Goal: Obtain resource: Obtain resource

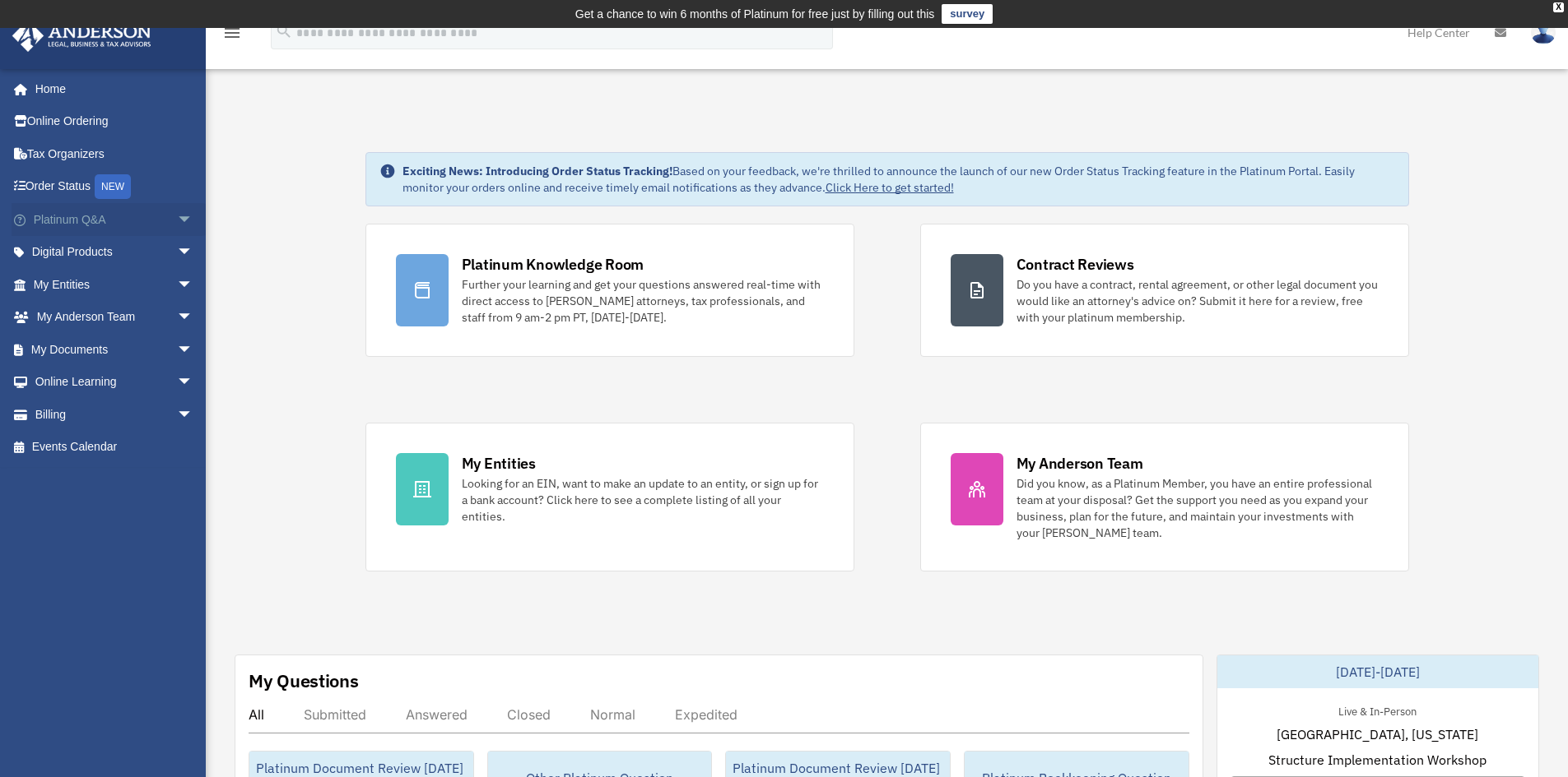
click at [177, 222] on span "arrow_drop_down" at bounding box center [193, 220] width 33 height 34
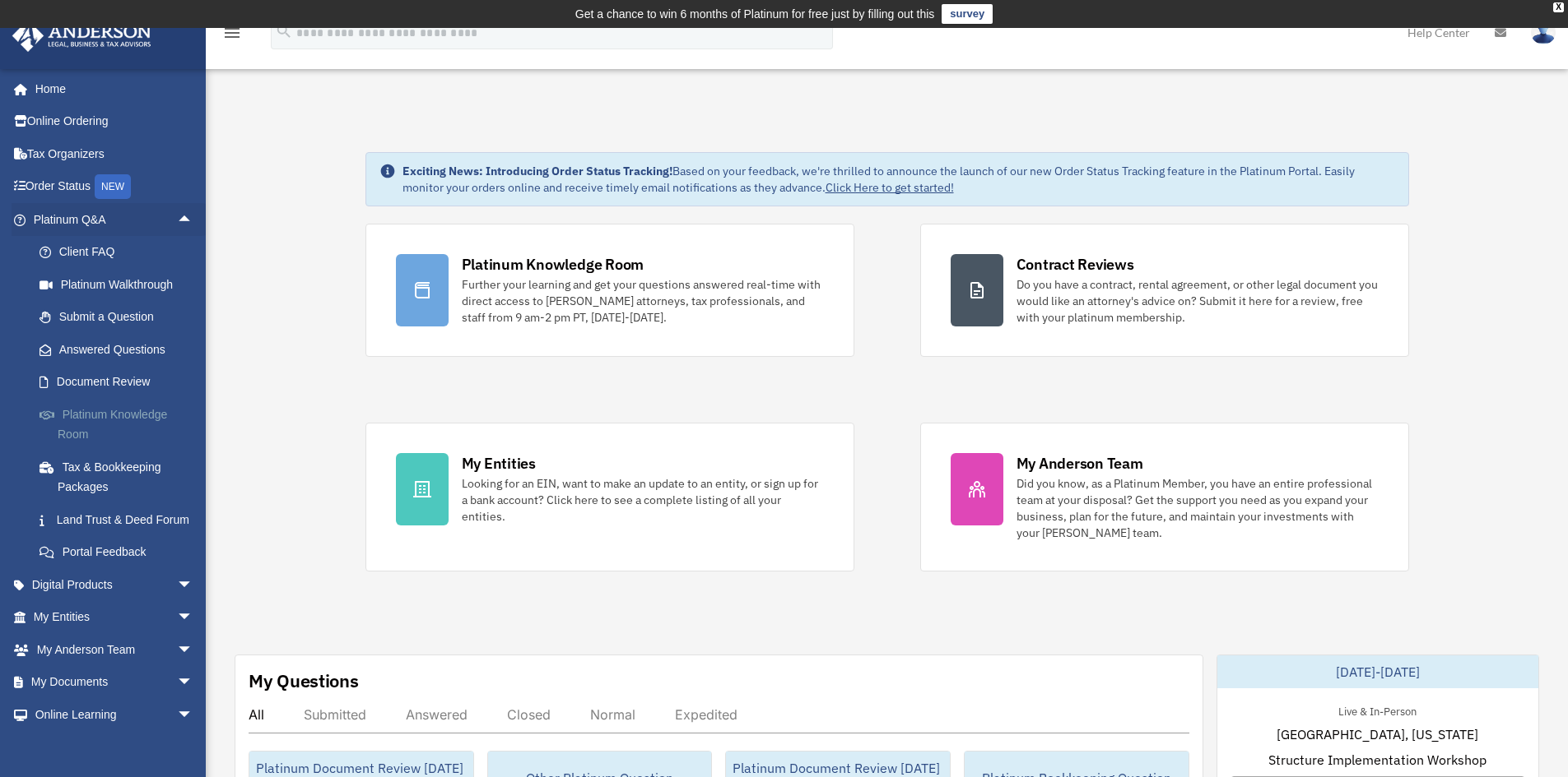
click at [94, 407] on link "Platinum Knowledge Room" at bounding box center [121, 425] width 196 height 53
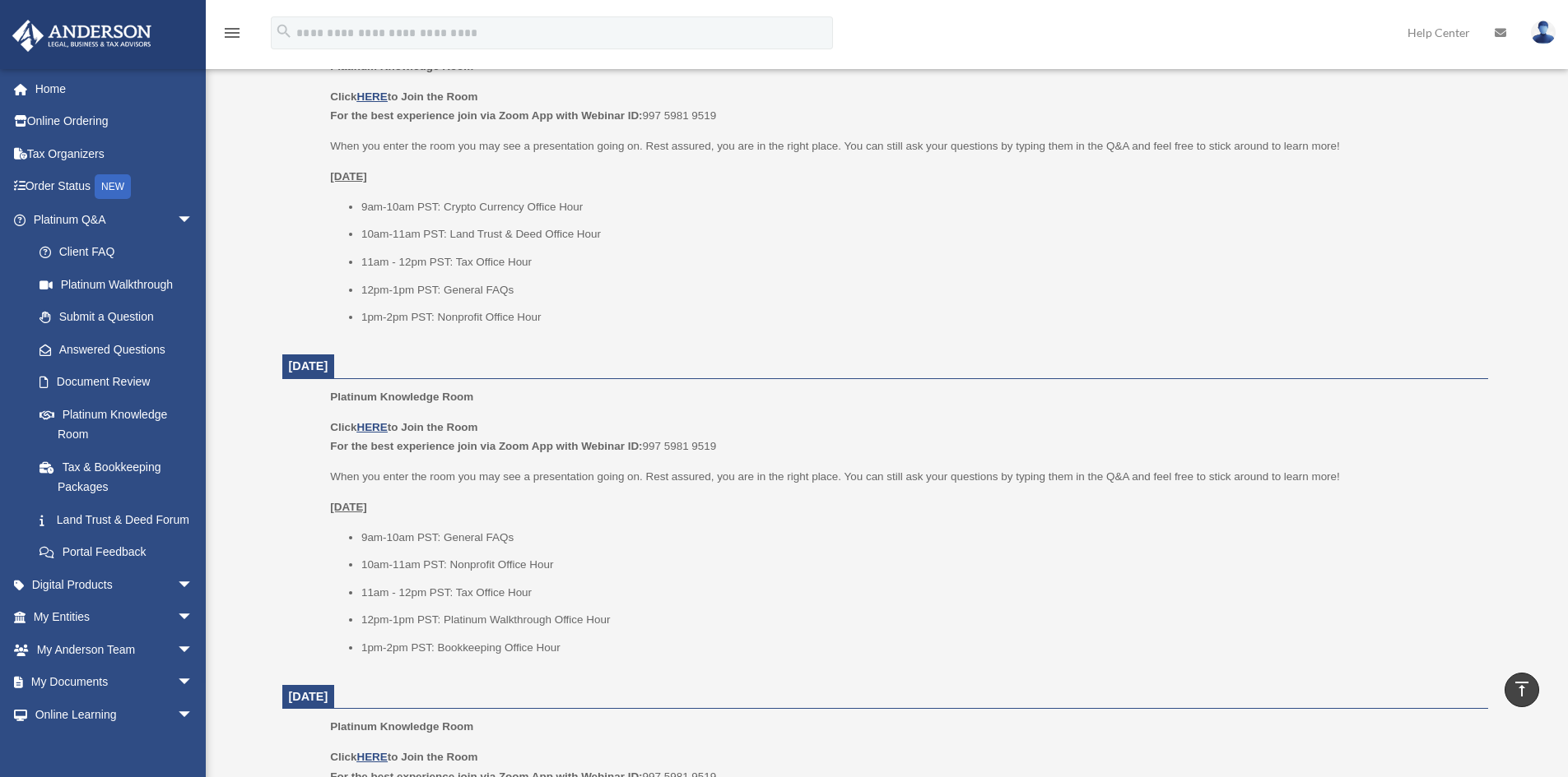
scroll to position [740, 0]
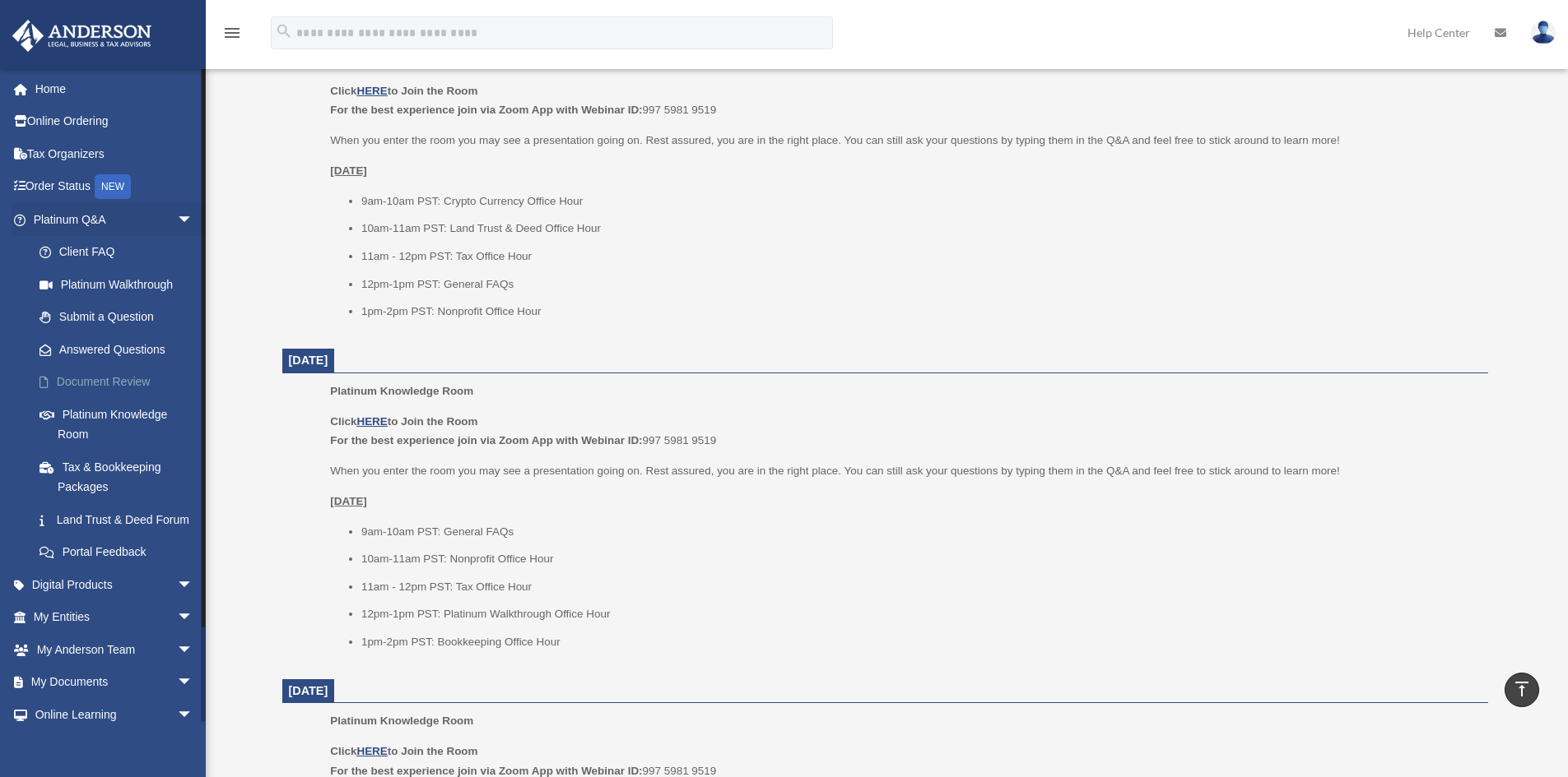
click at [125, 378] on link "Document Review" at bounding box center [121, 382] width 196 height 33
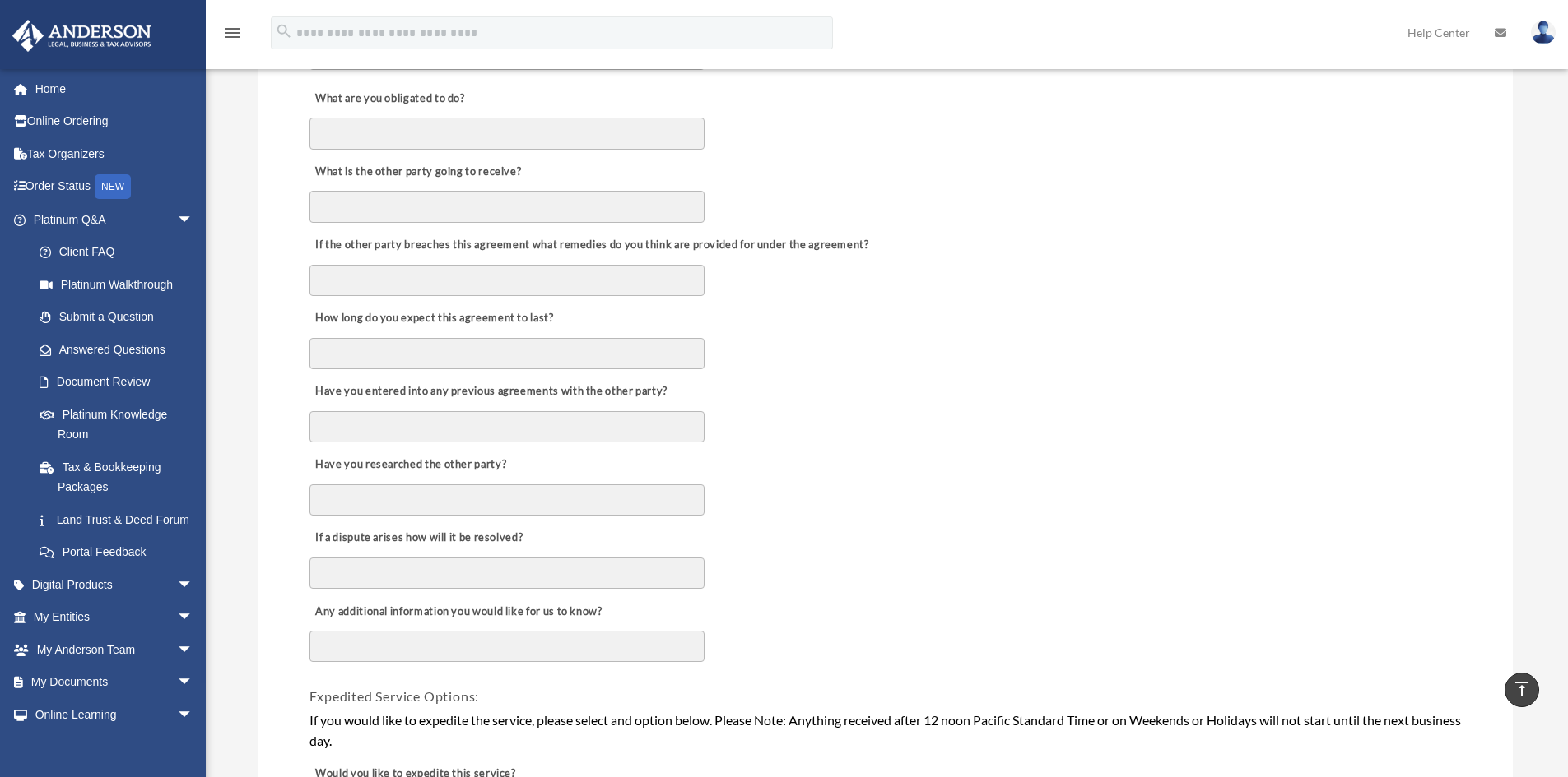
scroll to position [658, 0]
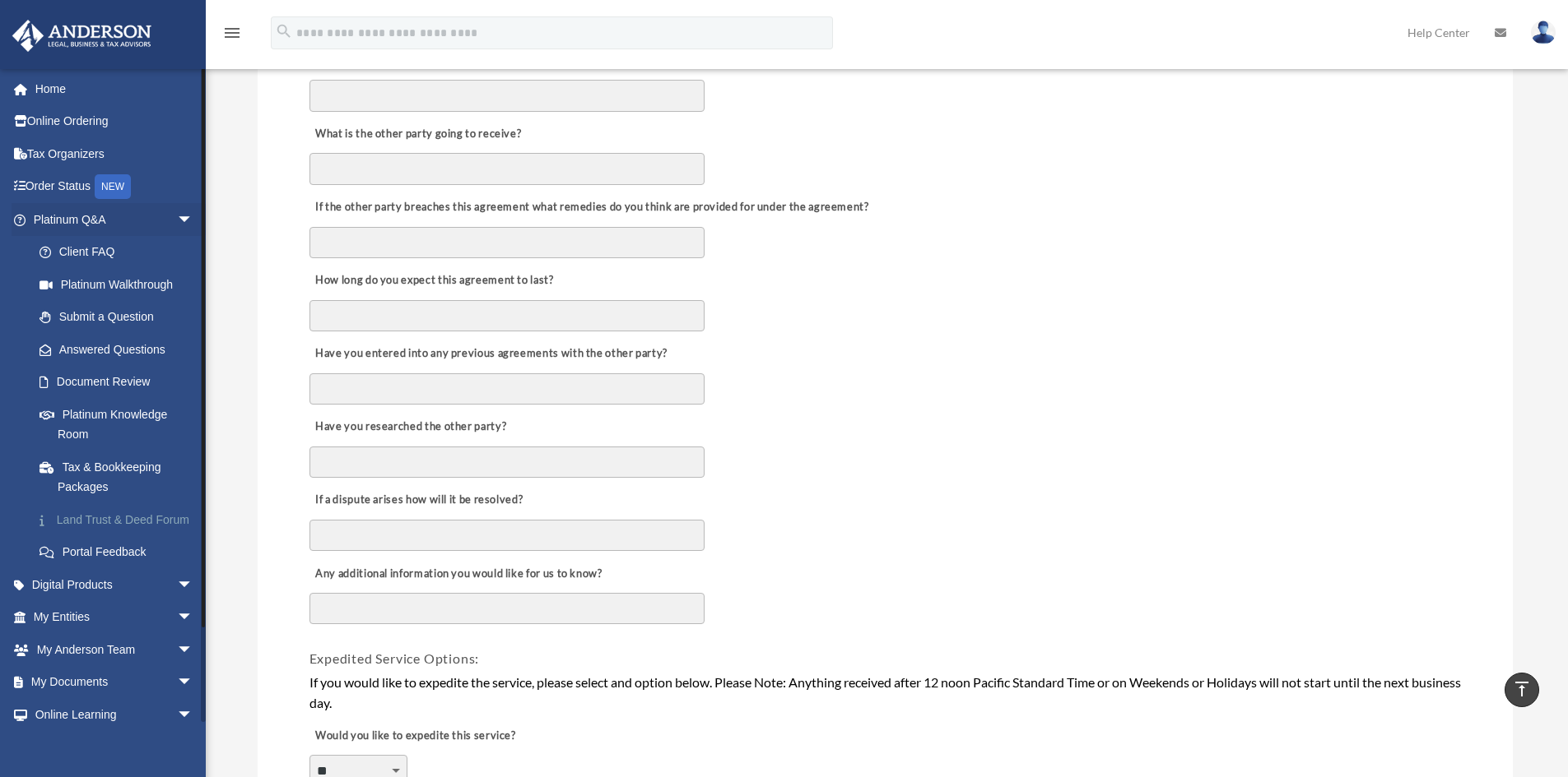
click at [72, 519] on link "Land Trust & Deed Forum" at bounding box center [121, 520] width 196 height 33
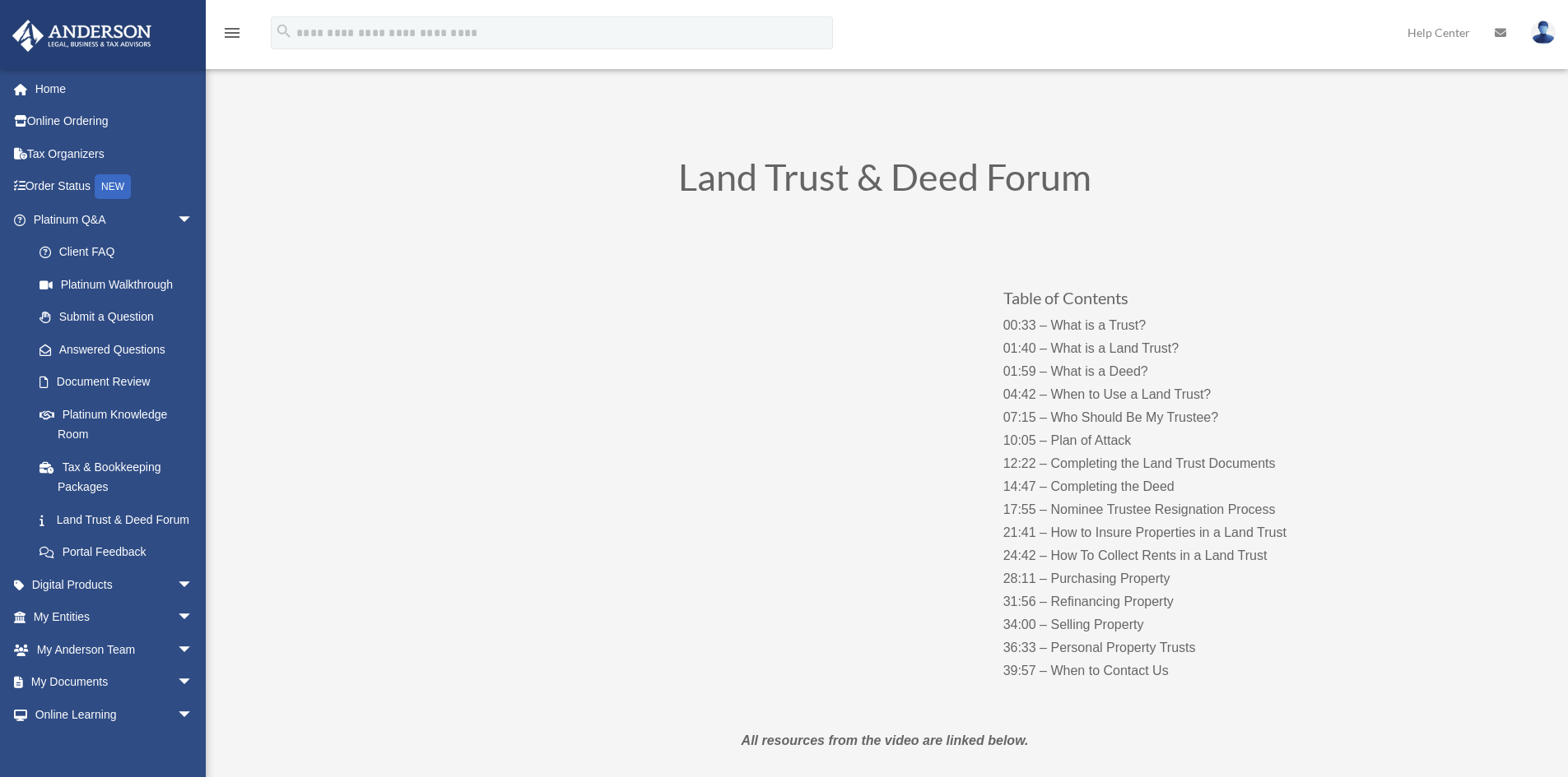
scroll to position [83, 0]
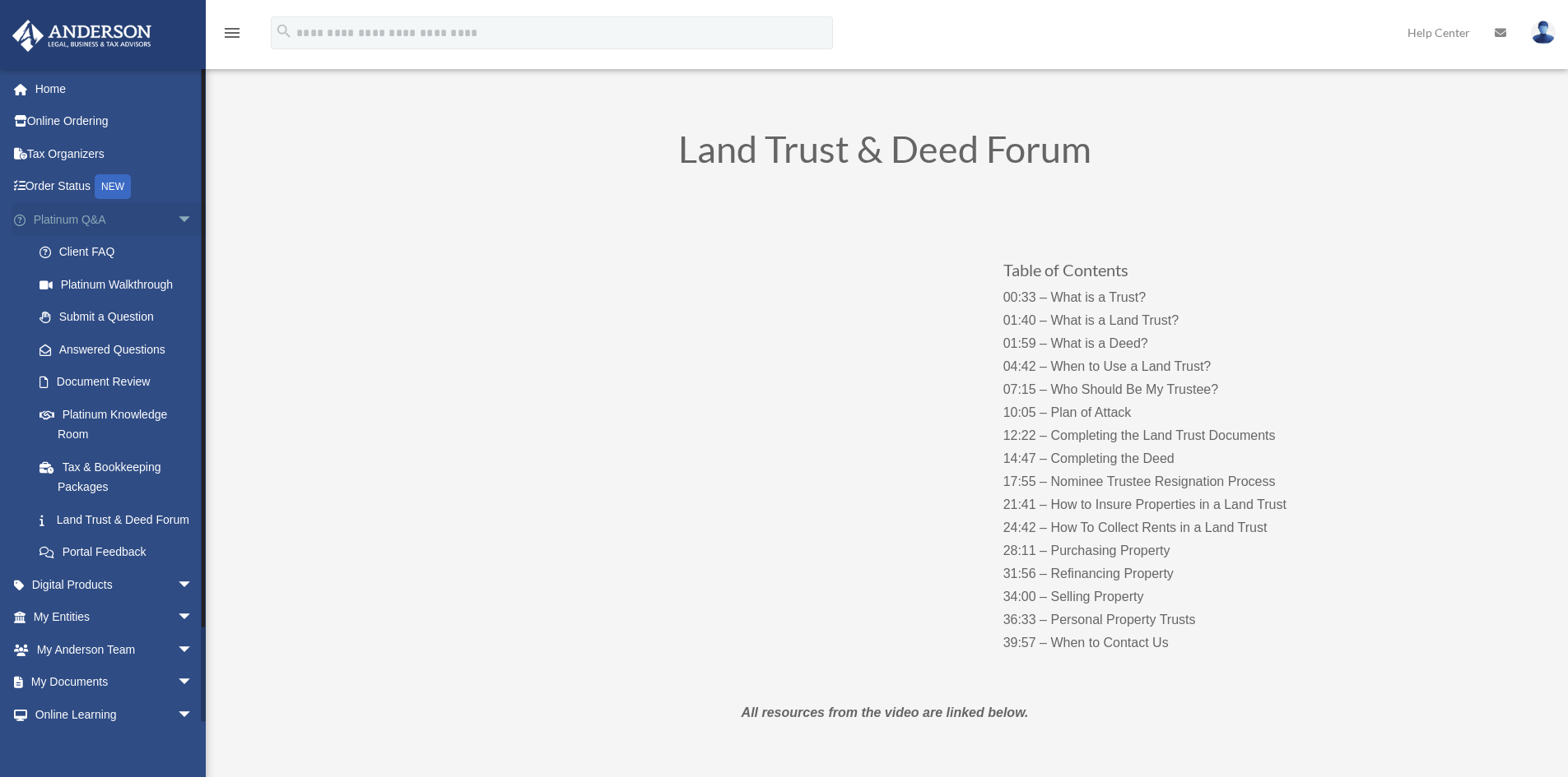
click at [177, 219] on span "arrow_drop_down" at bounding box center [193, 220] width 33 height 34
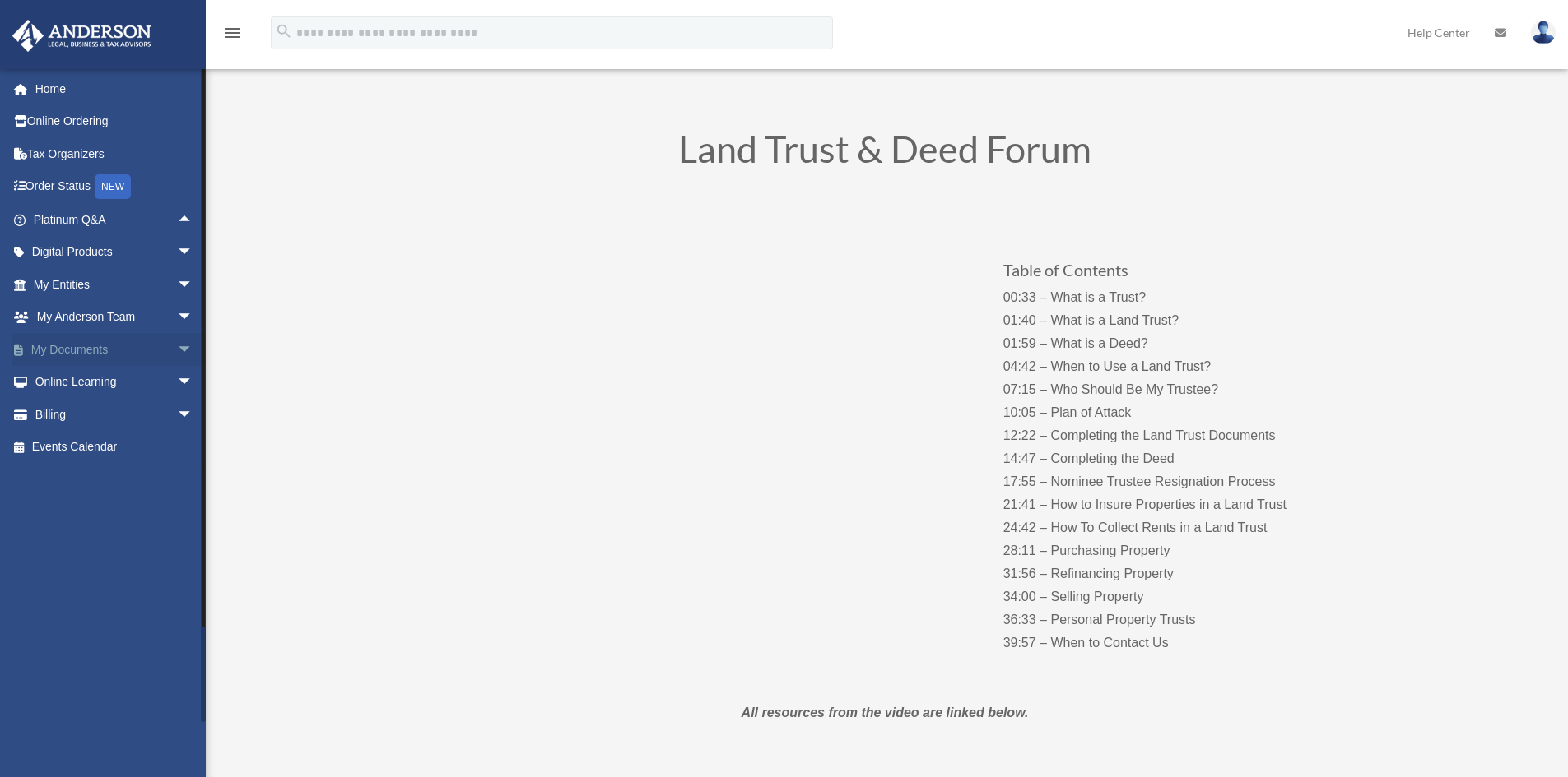
click at [177, 351] on span "arrow_drop_down" at bounding box center [193, 350] width 33 height 34
click at [49, 381] on span at bounding box center [54, 382] width 10 height 11
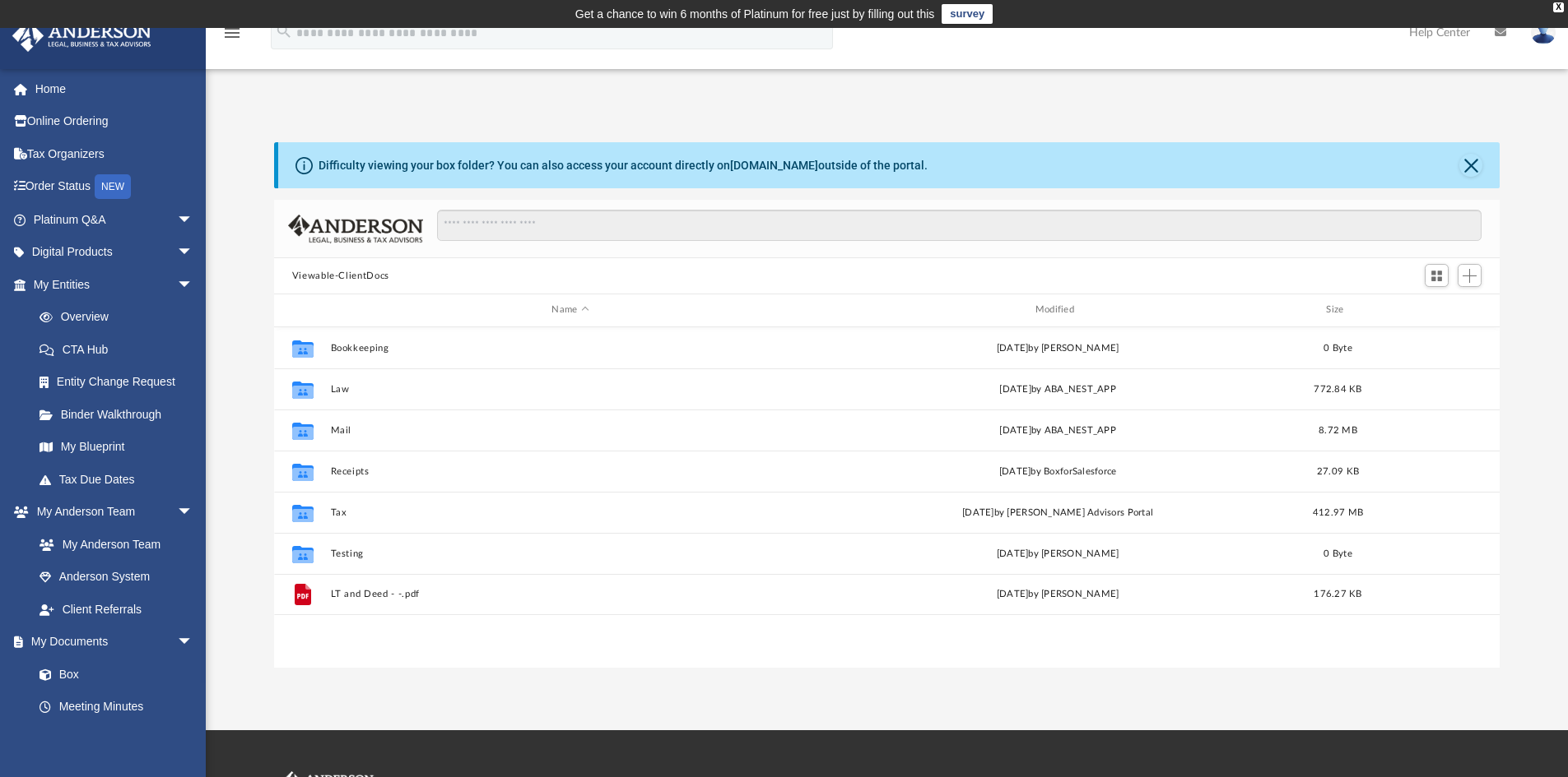
scroll to position [362, 1214]
click at [177, 513] on span "arrow_drop_down" at bounding box center [193, 513] width 33 height 34
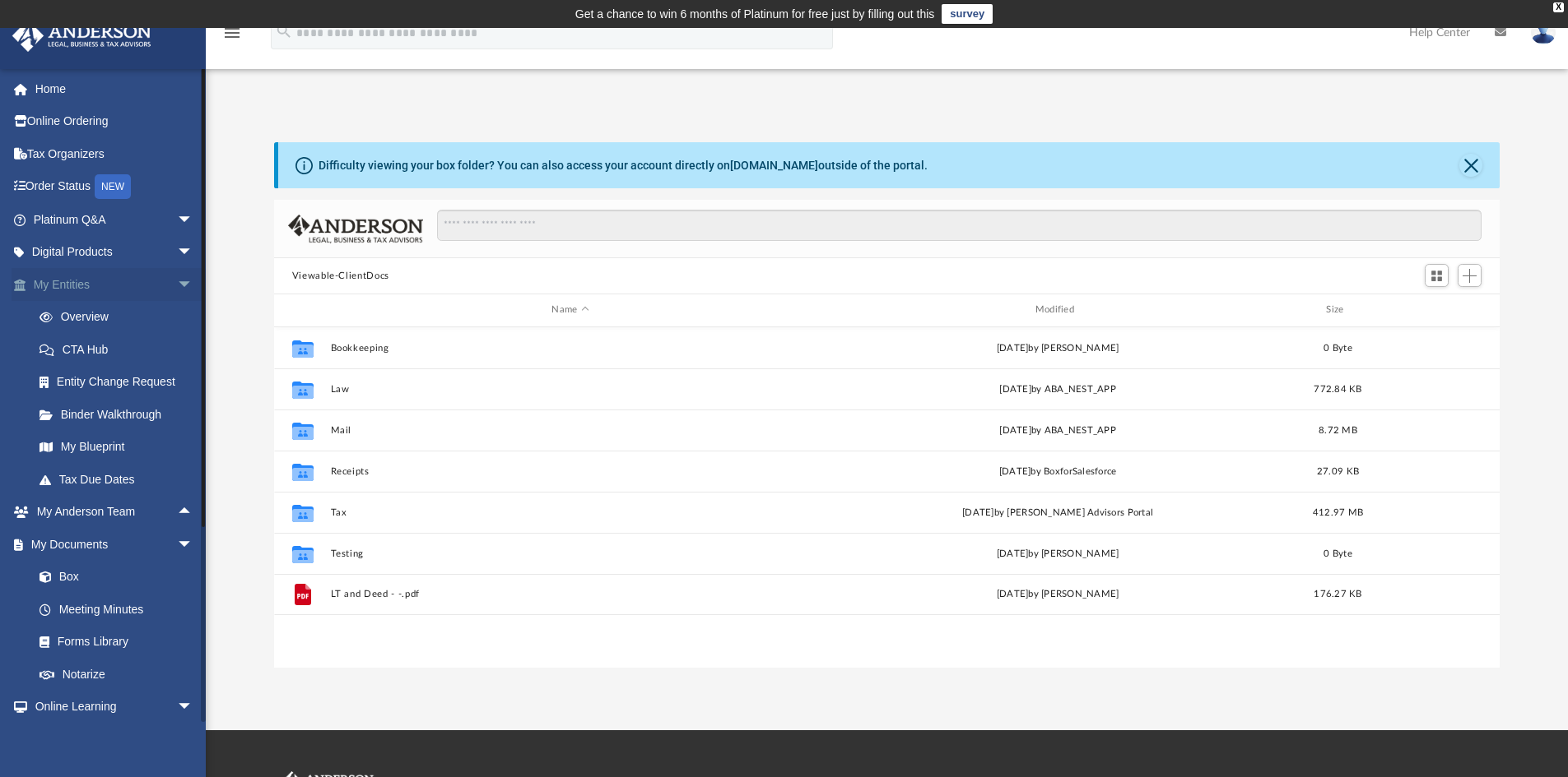
click at [178, 283] on span "arrow_drop_down" at bounding box center [193, 285] width 33 height 34
click at [177, 516] on span "arrow_drop_down" at bounding box center [193, 513] width 33 height 34
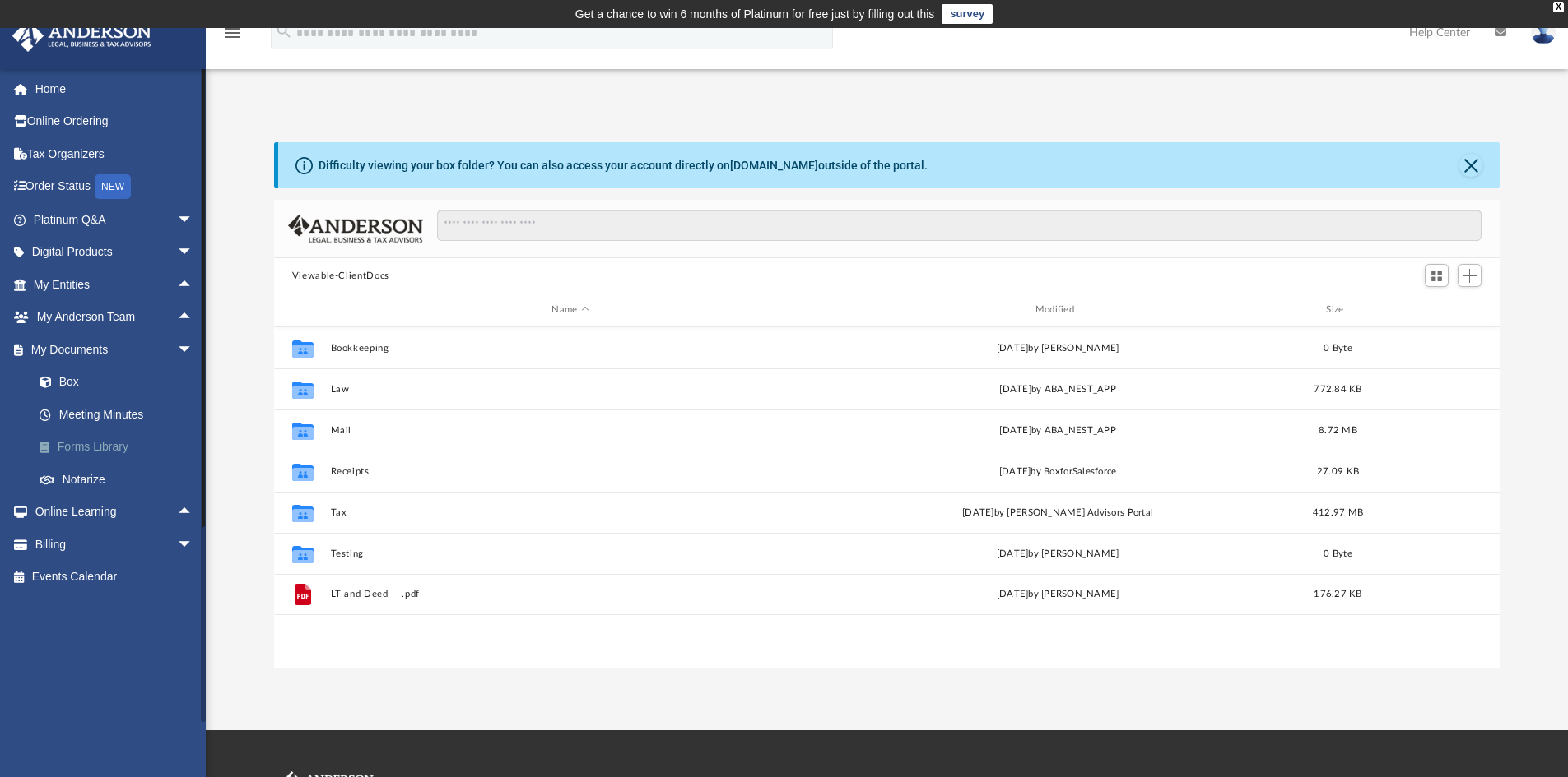
click at [102, 439] on link "Forms Library" at bounding box center [121, 447] width 196 height 33
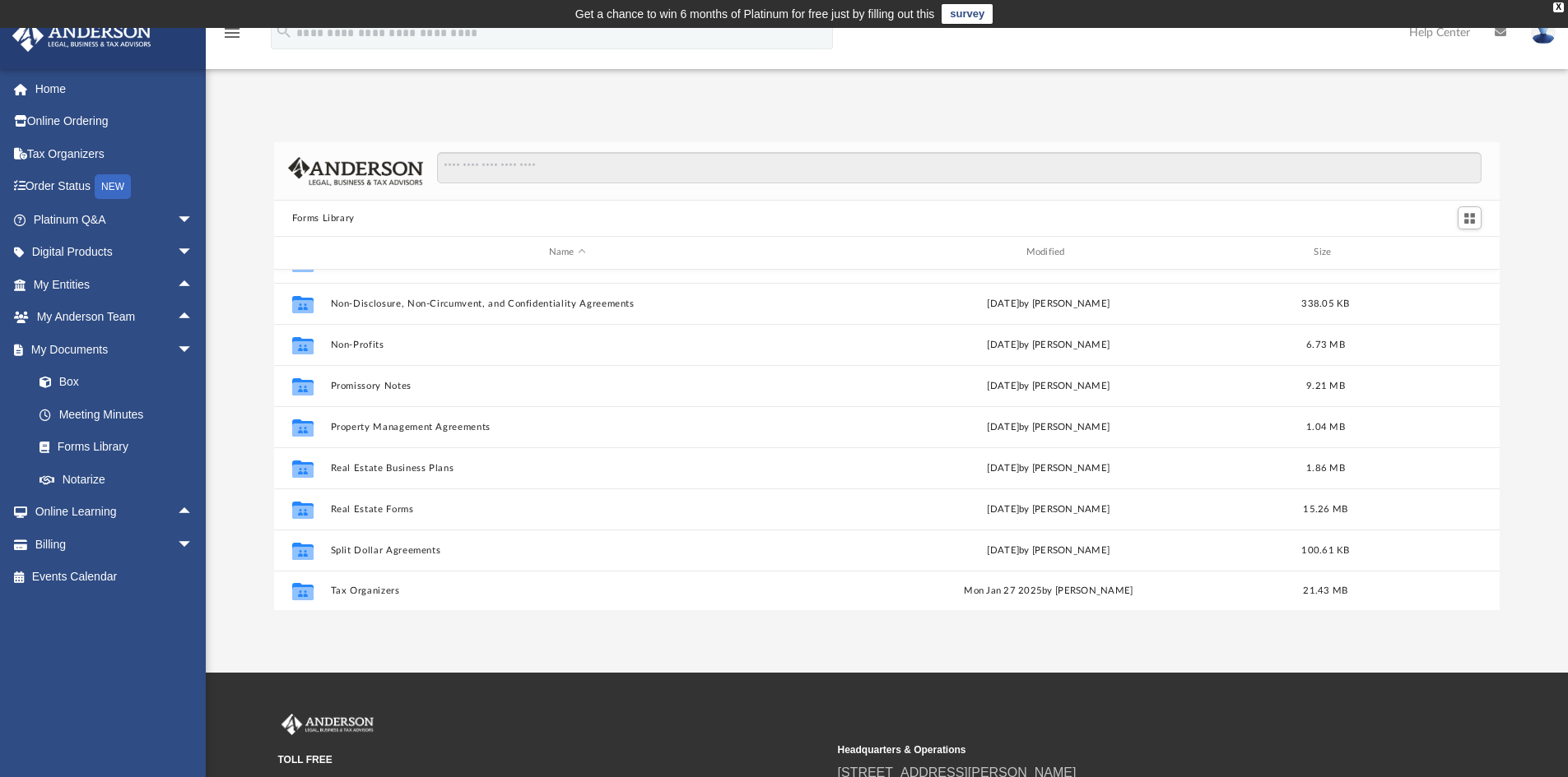
scroll to position [894, 0]
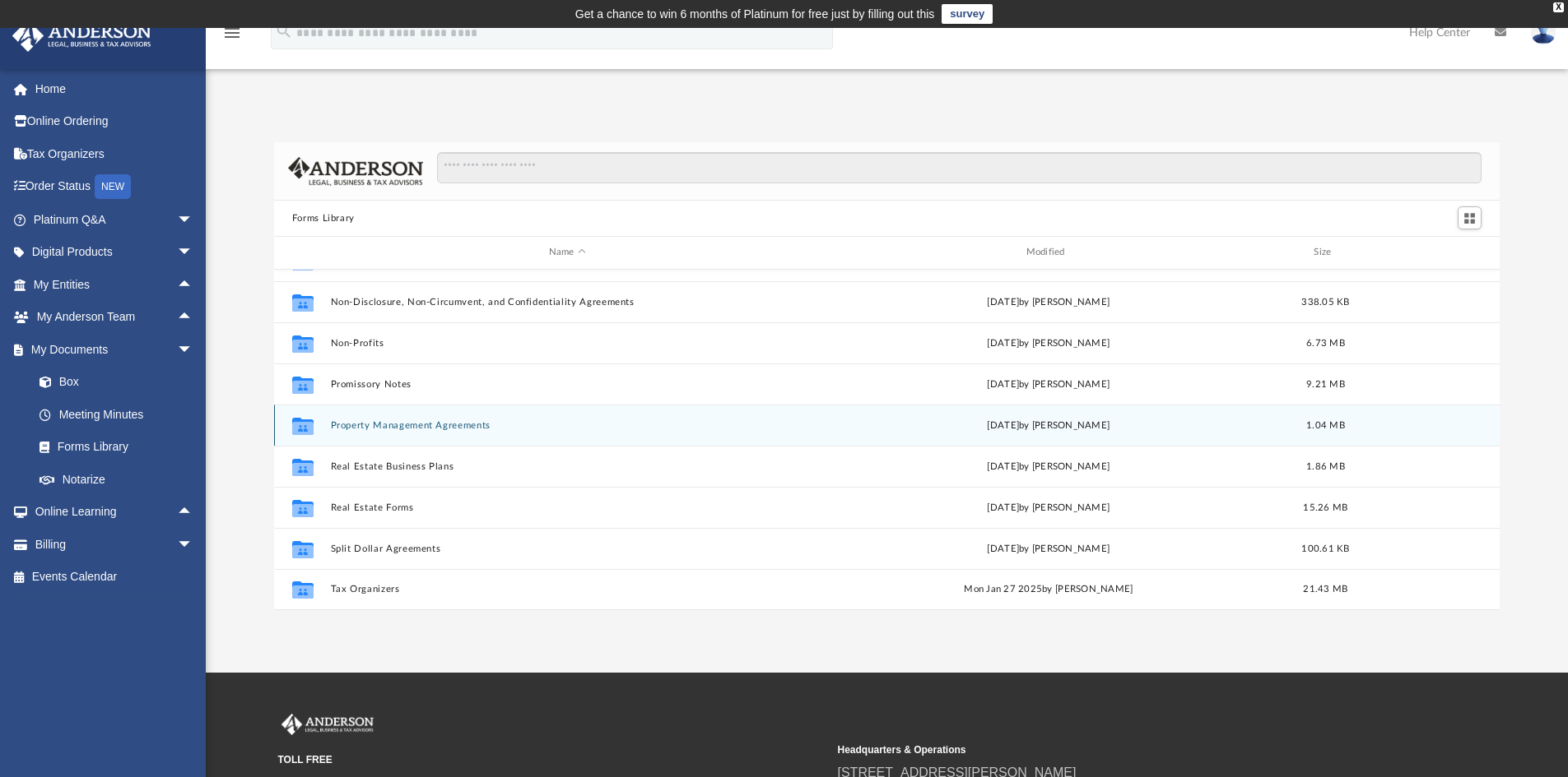
click at [377, 425] on button "Property Management Agreements" at bounding box center [567, 425] width 474 height 10
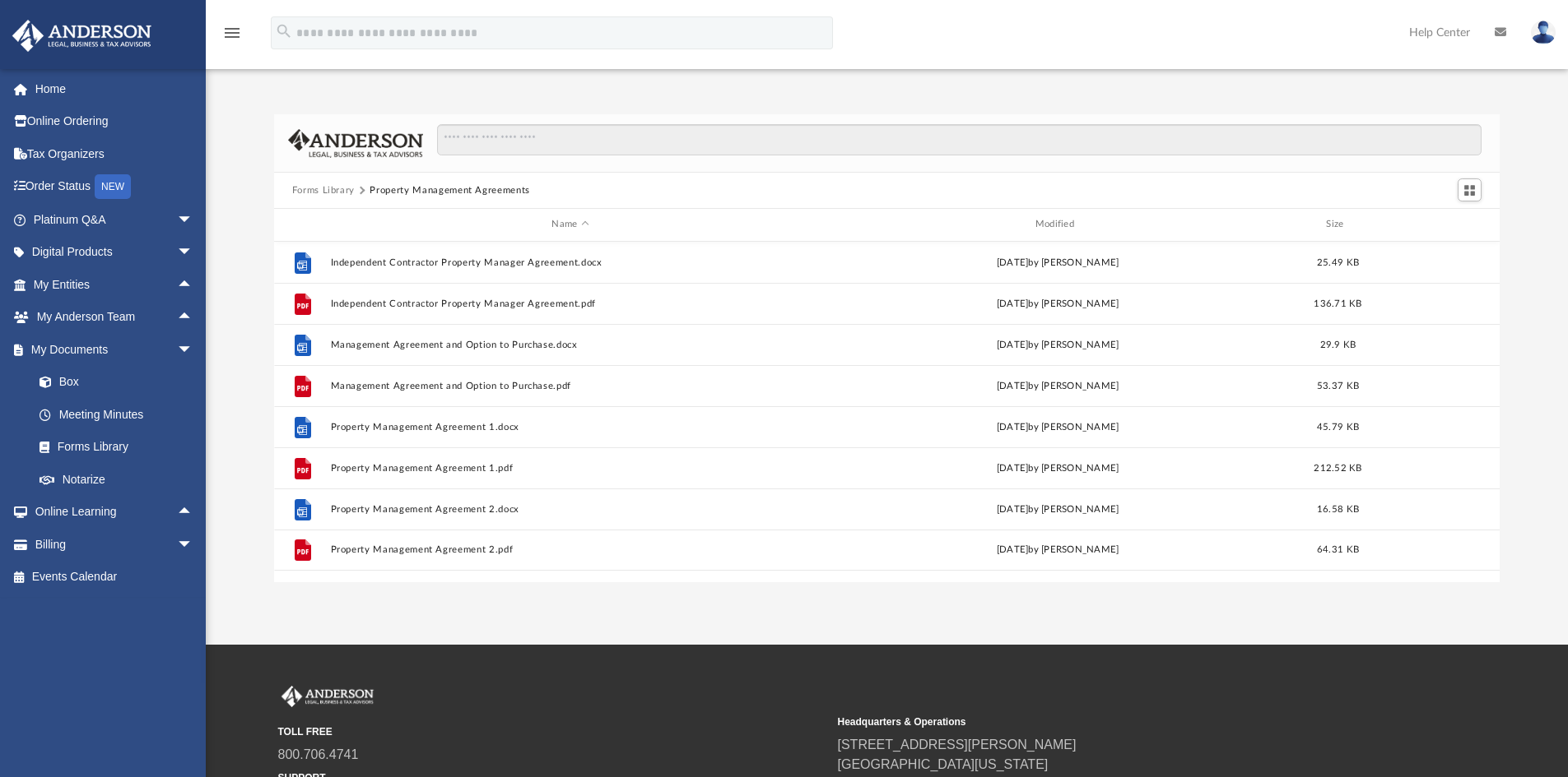
scroll to position [0, 0]
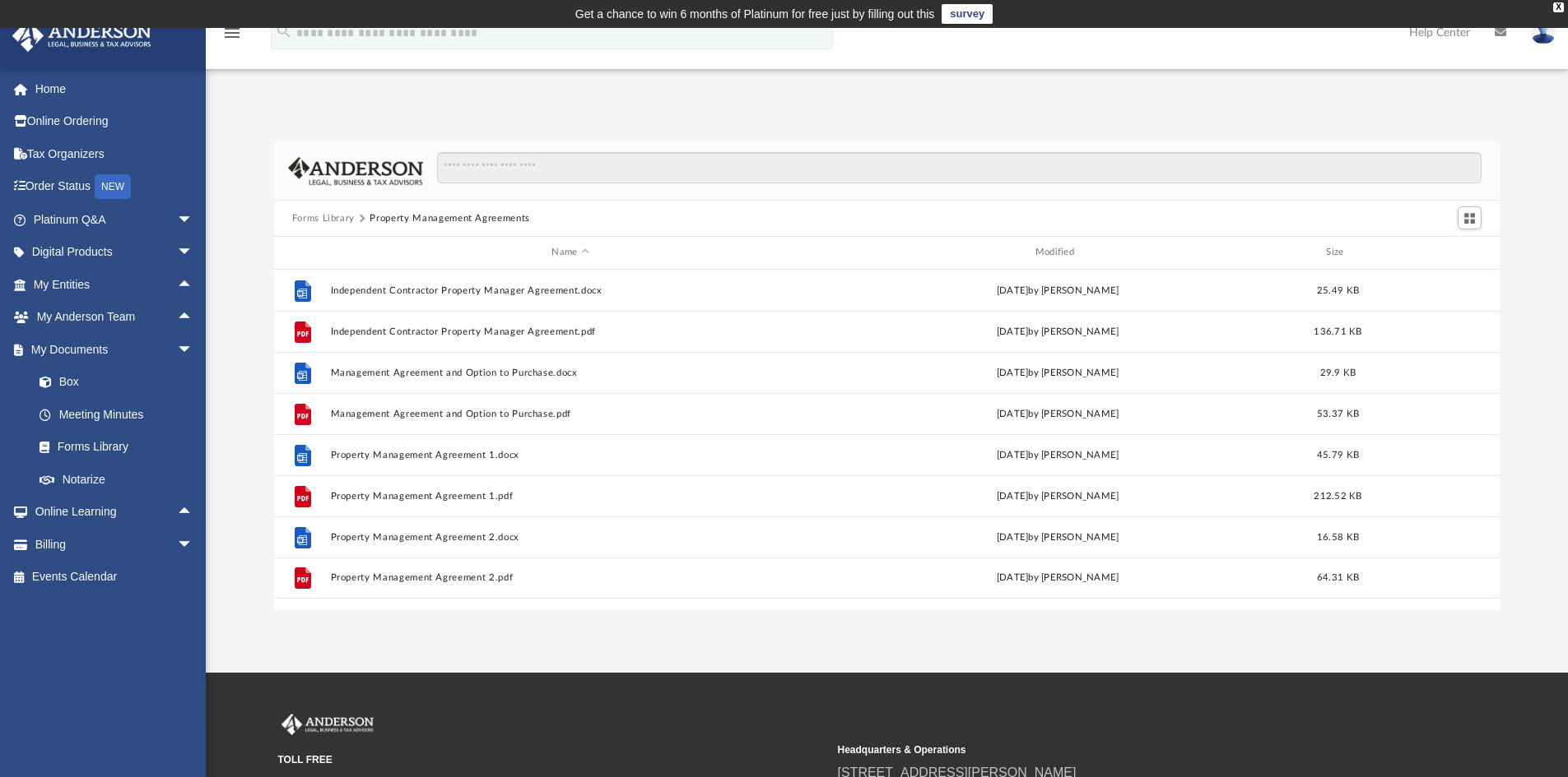
click at [335, 222] on button "Forms Library" at bounding box center [323, 219] width 63 height 15
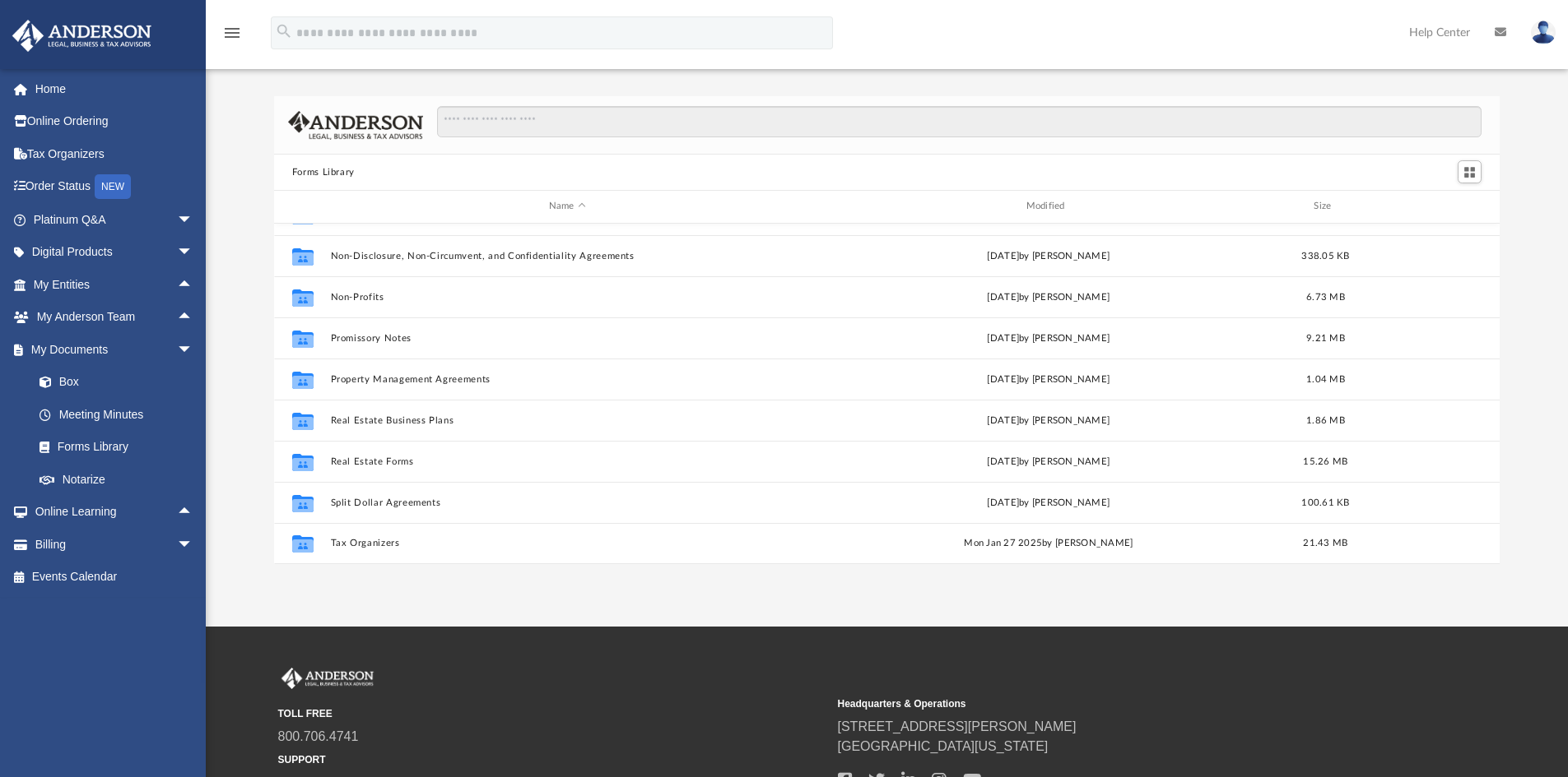
scroll to position [83, 0]
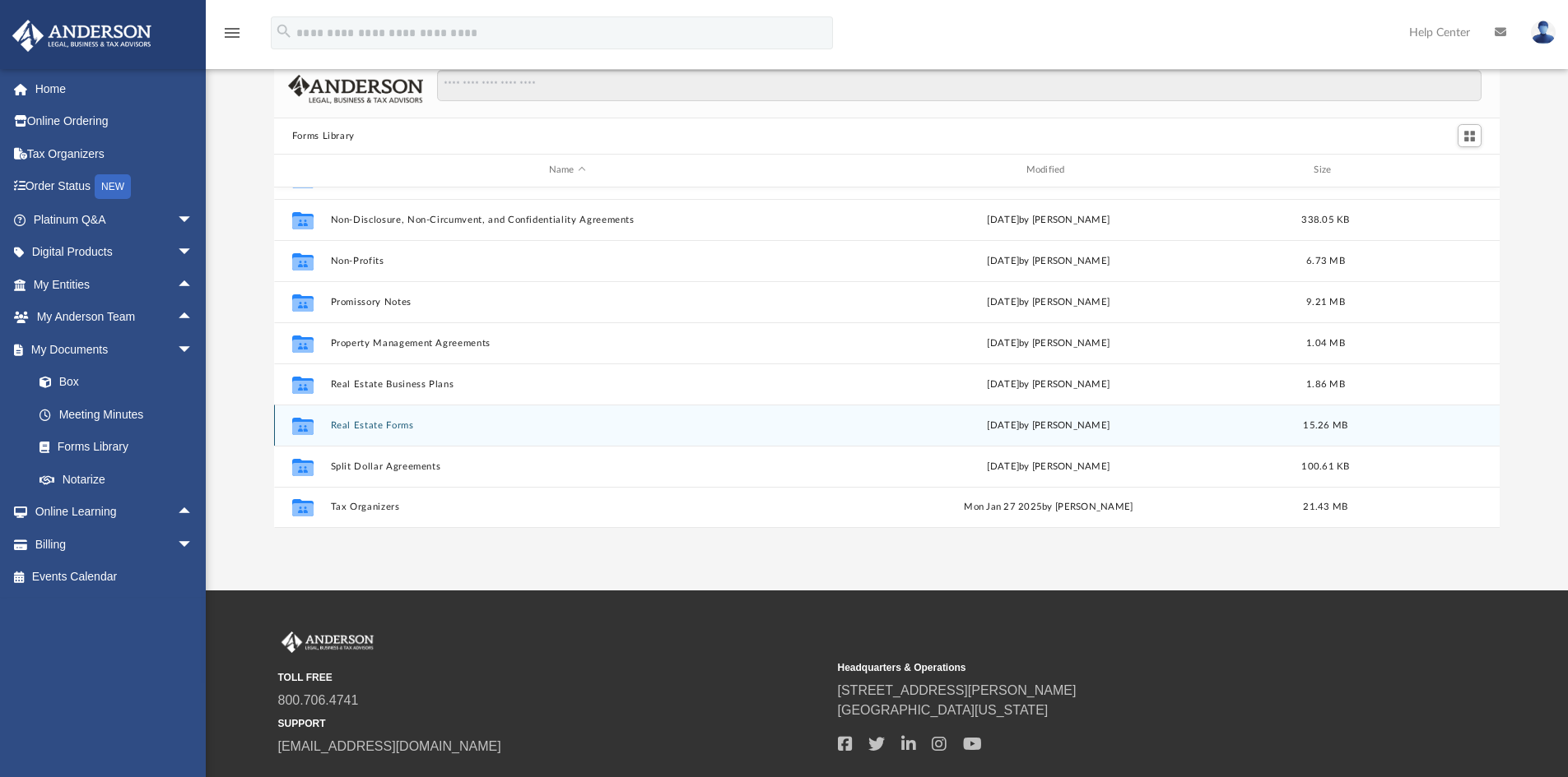
click at [381, 422] on button "Real Estate Forms" at bounding box center [567, 425] width 474 height 10
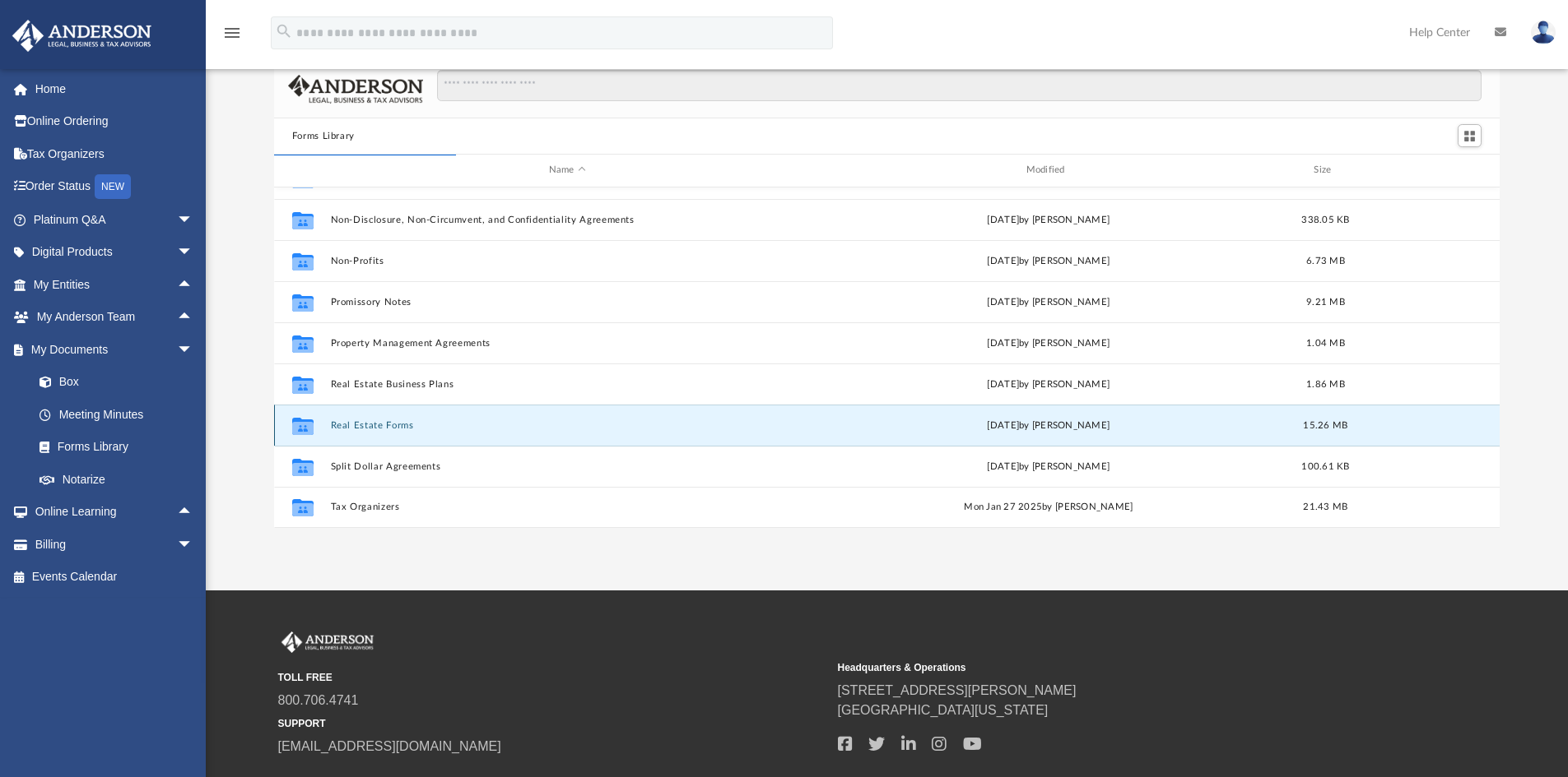
click at [368, 431] on button "Real Estate Forms" at bounding box center [567, 425] width 474 height 10
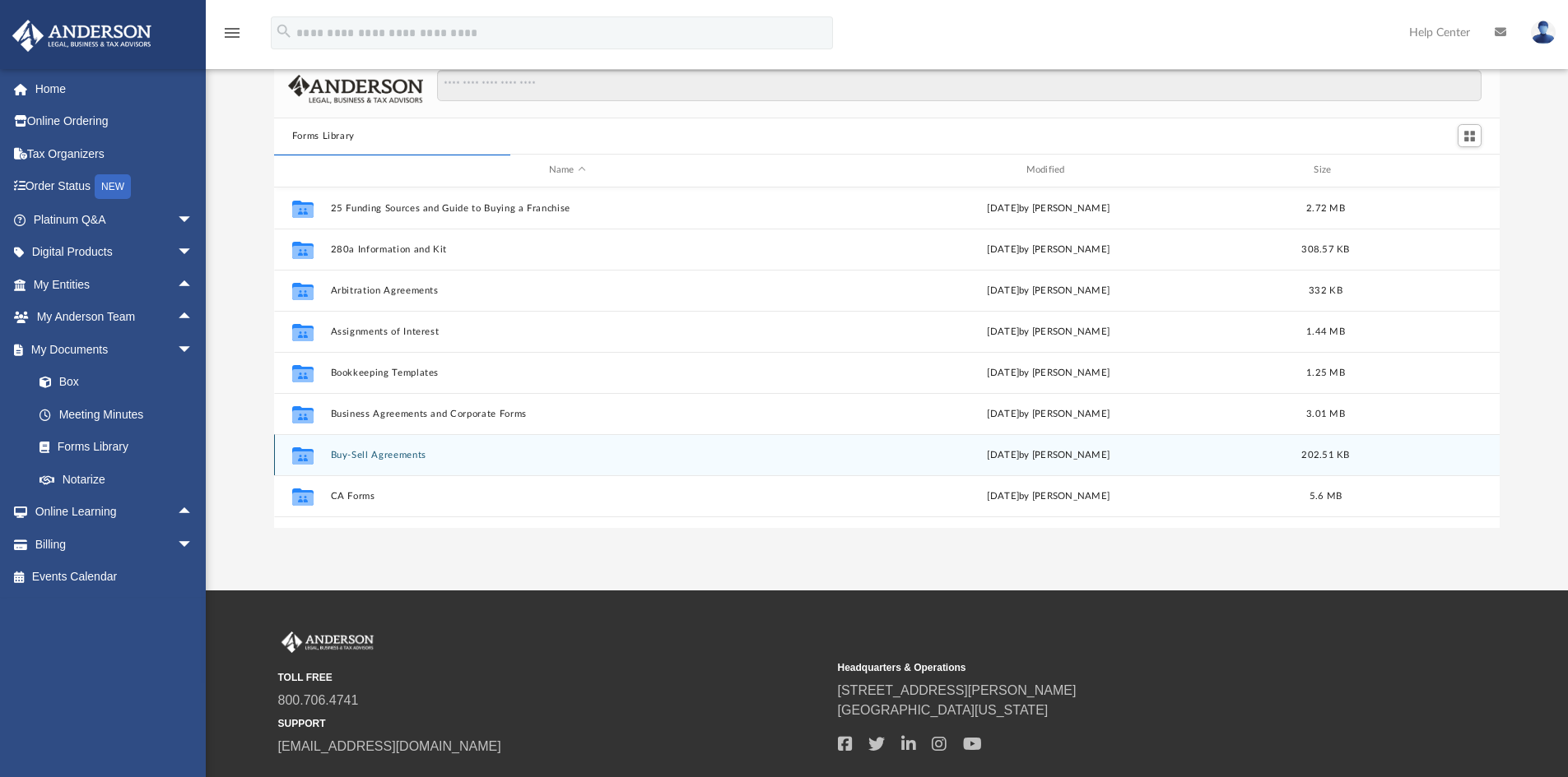
scroll to position [0, 0]
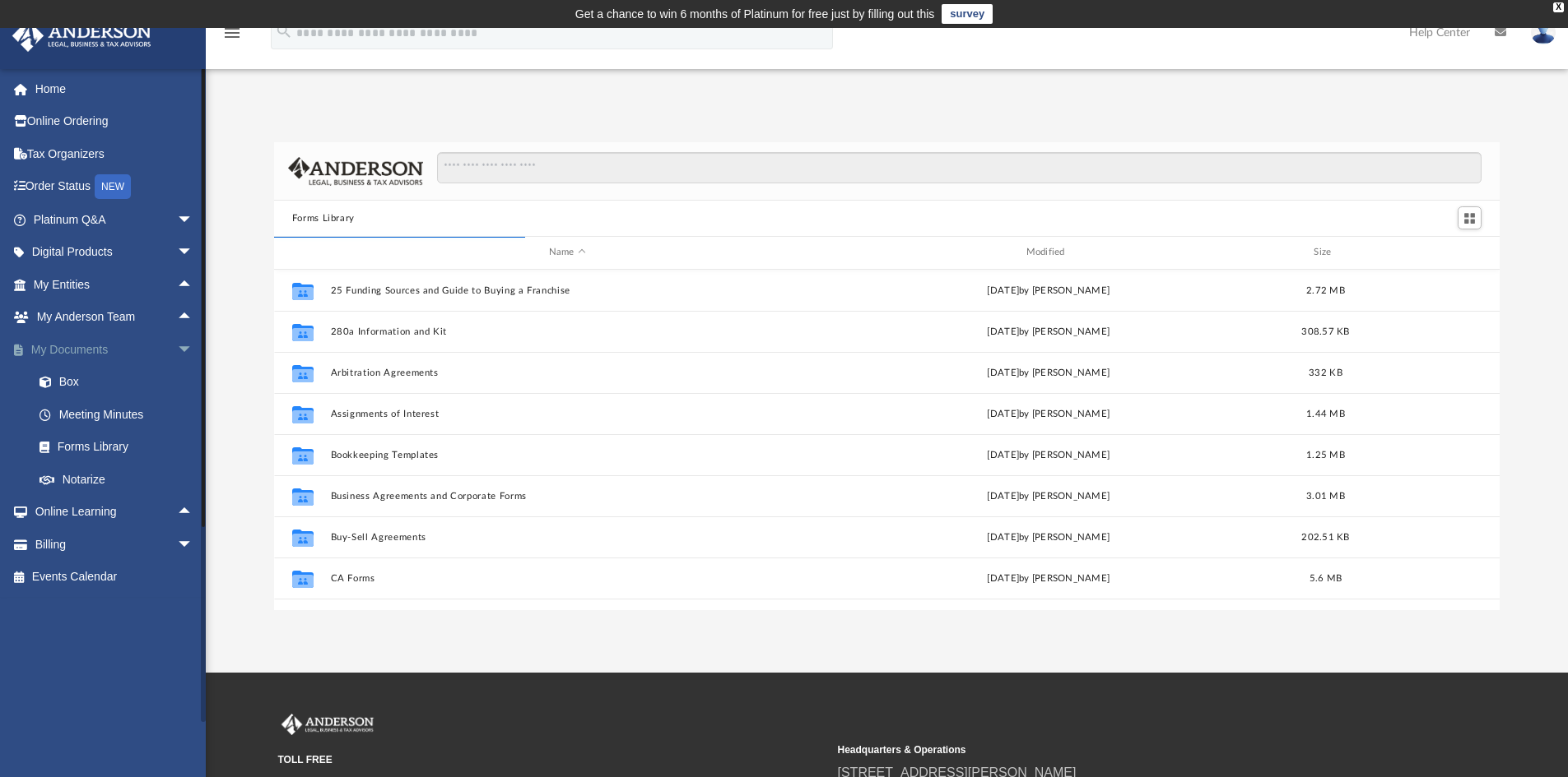
click at [177, 341] on span "arrow_drop_down" at bounding box center [193, 350] width 33 height 34
click at [177, 311] on span "arrow_drop_up" at bounding box center [193, 318] width 33 height 34
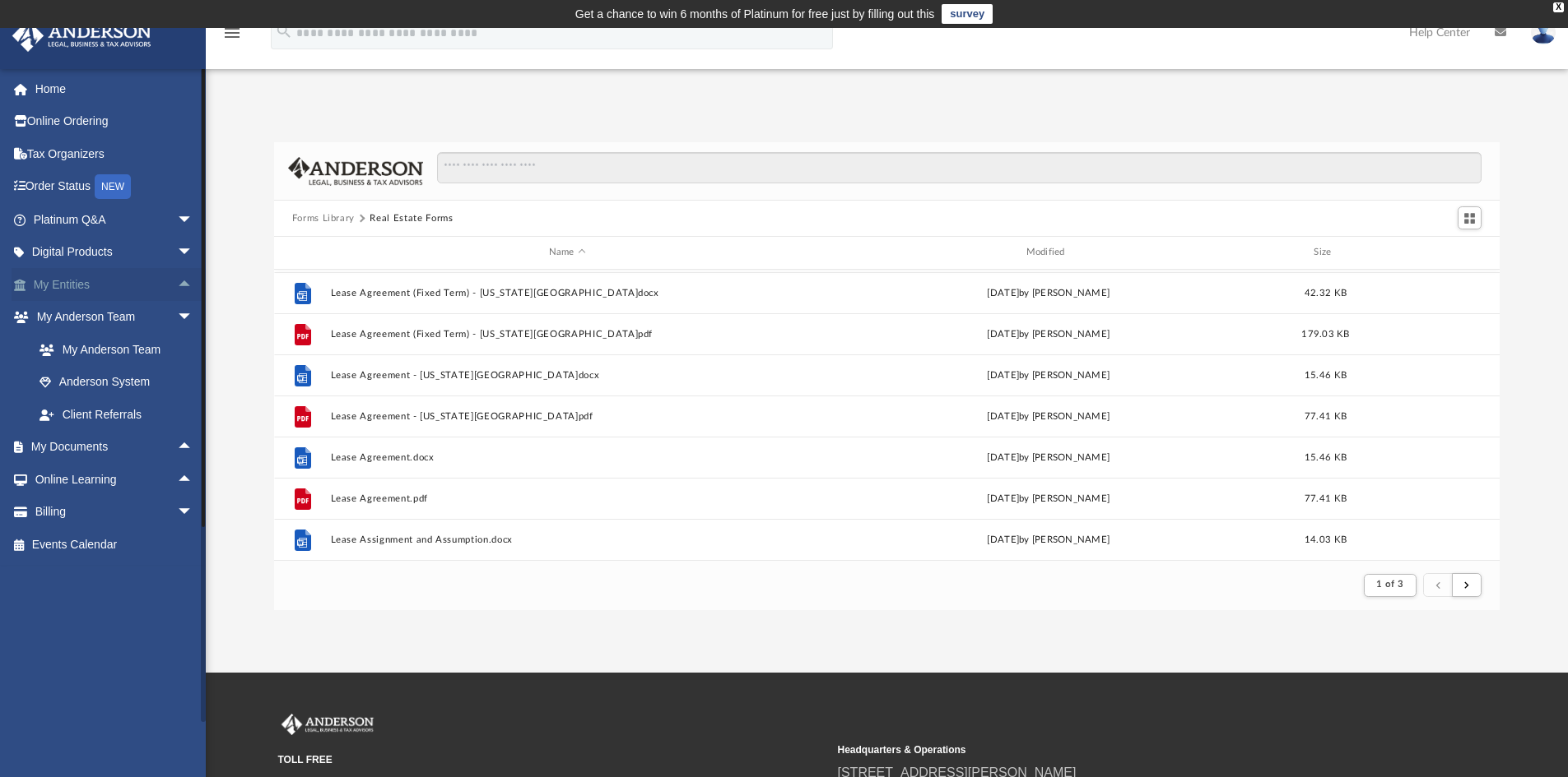
scroll to position [311, 1214]
click at [177, 284] on span "arrow_drop_up" at bounding box center [193, 285] width 33 height 34
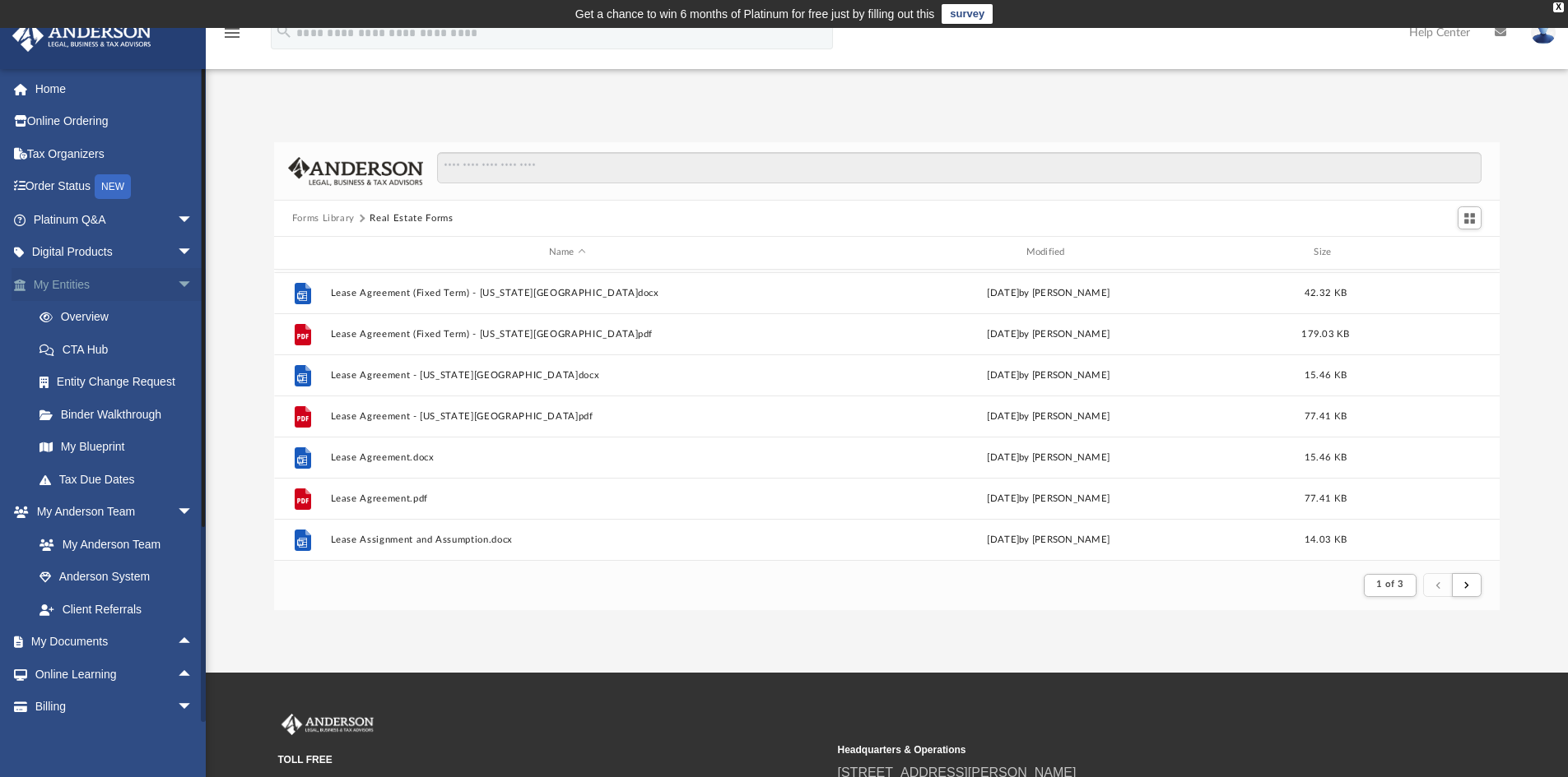
click at [177, 287] on span "arrow_drop_down" at bounding box center [193, 285] width 33 height 34
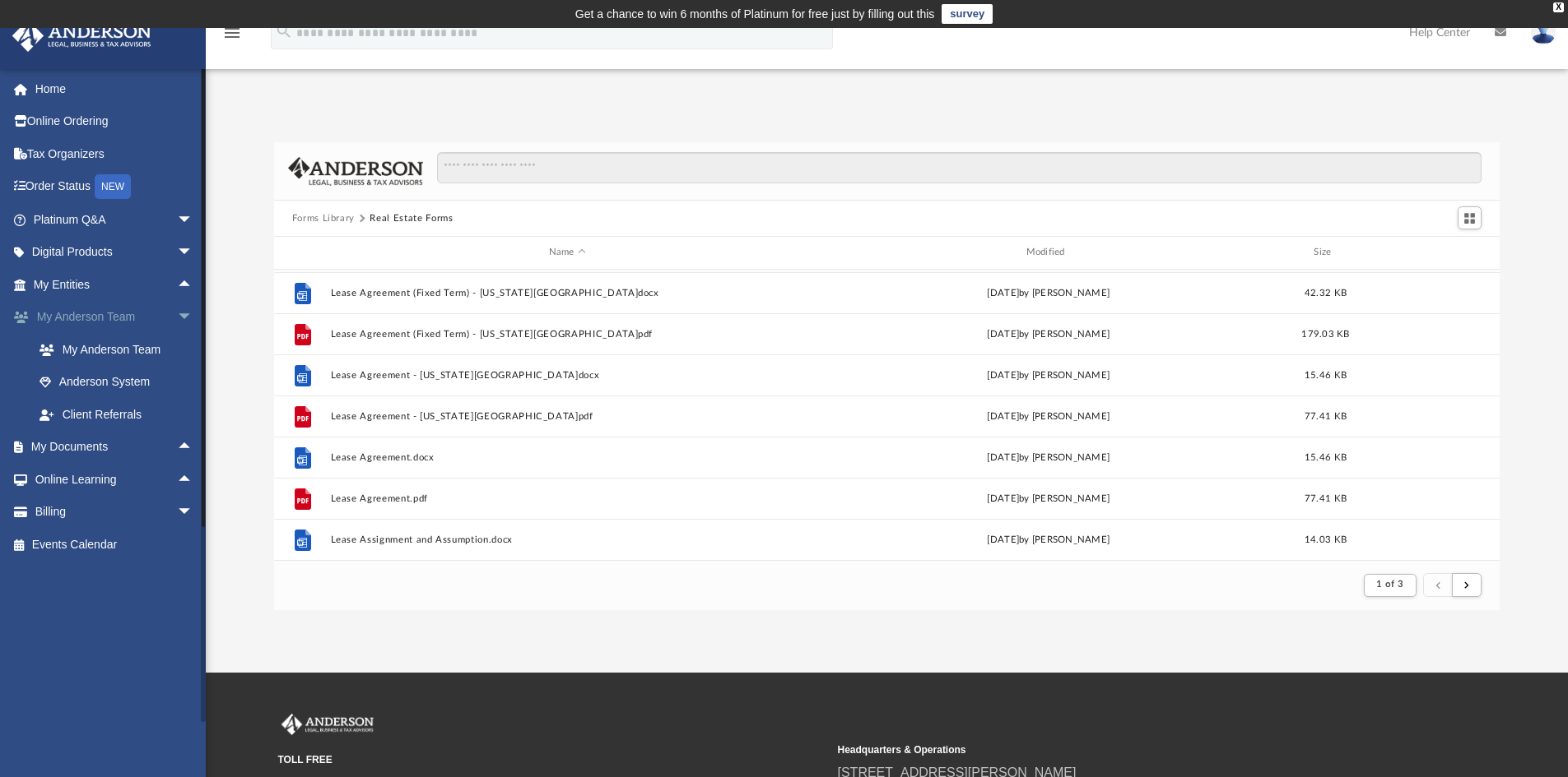
click at [177, 313] on span "arrow_drop_down" at bounding box center [193, 318] width 33 height 34
